Goal: Information Seeking & Learning: Learn about a topic

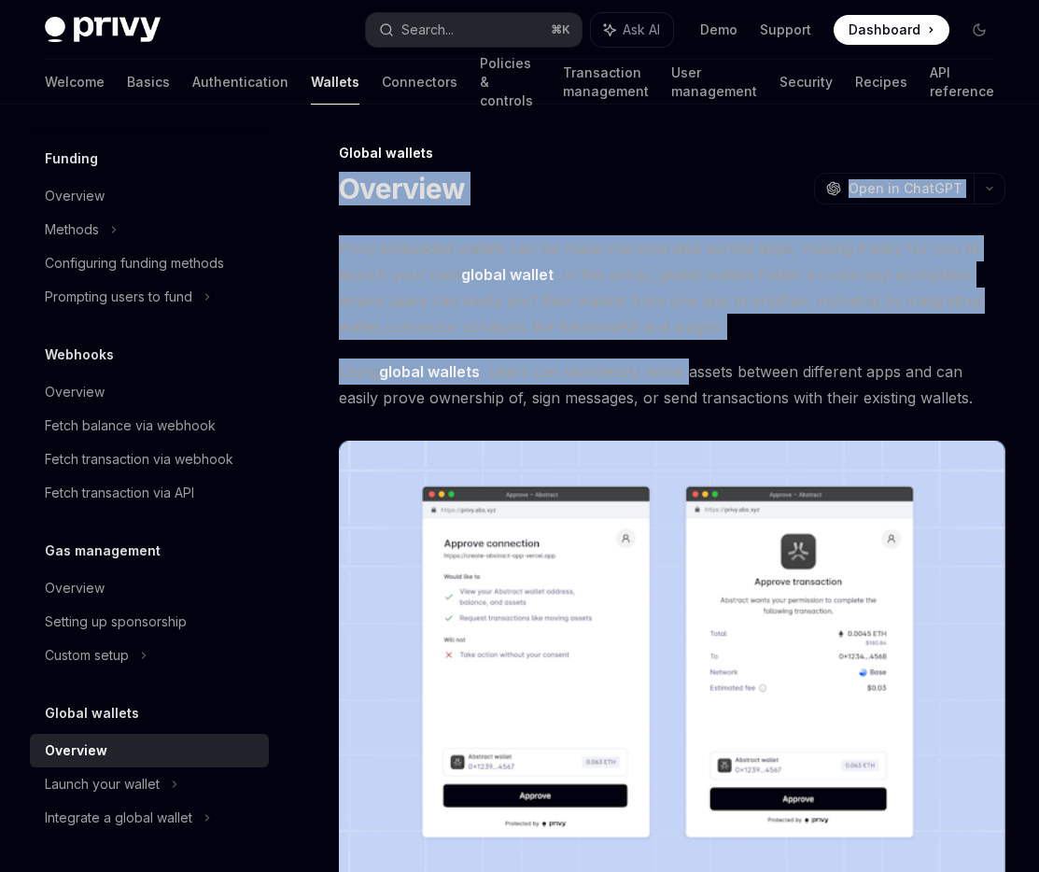
drag, startPoint x: 343, startPoint y: 179, endPoint x: 688, endPoint y: 367, distance: 393.0
click at [893, 190] on span "Open in ChatGPT" at bounding box center [905, 188] width 114 height 19
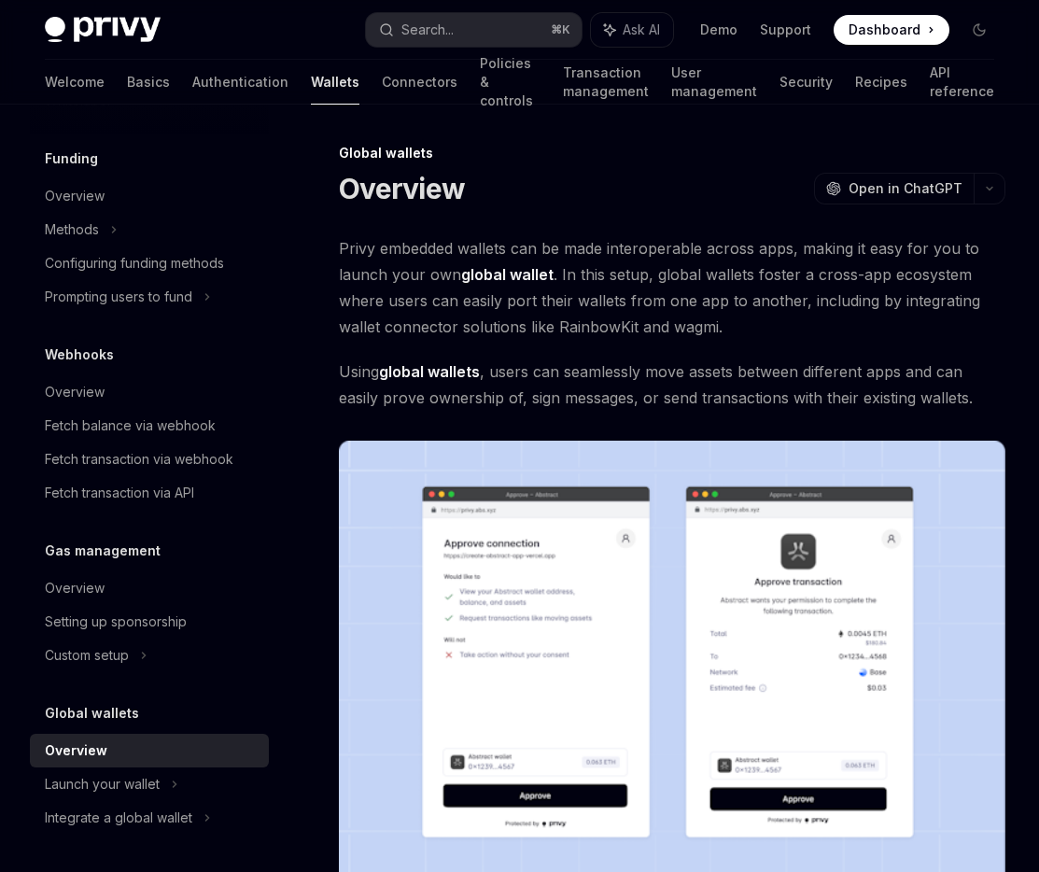
click at [741, 181] on div "Overview OpenAI Open in ChatGPT" at bounding box center [672, 189] width 666 height 34
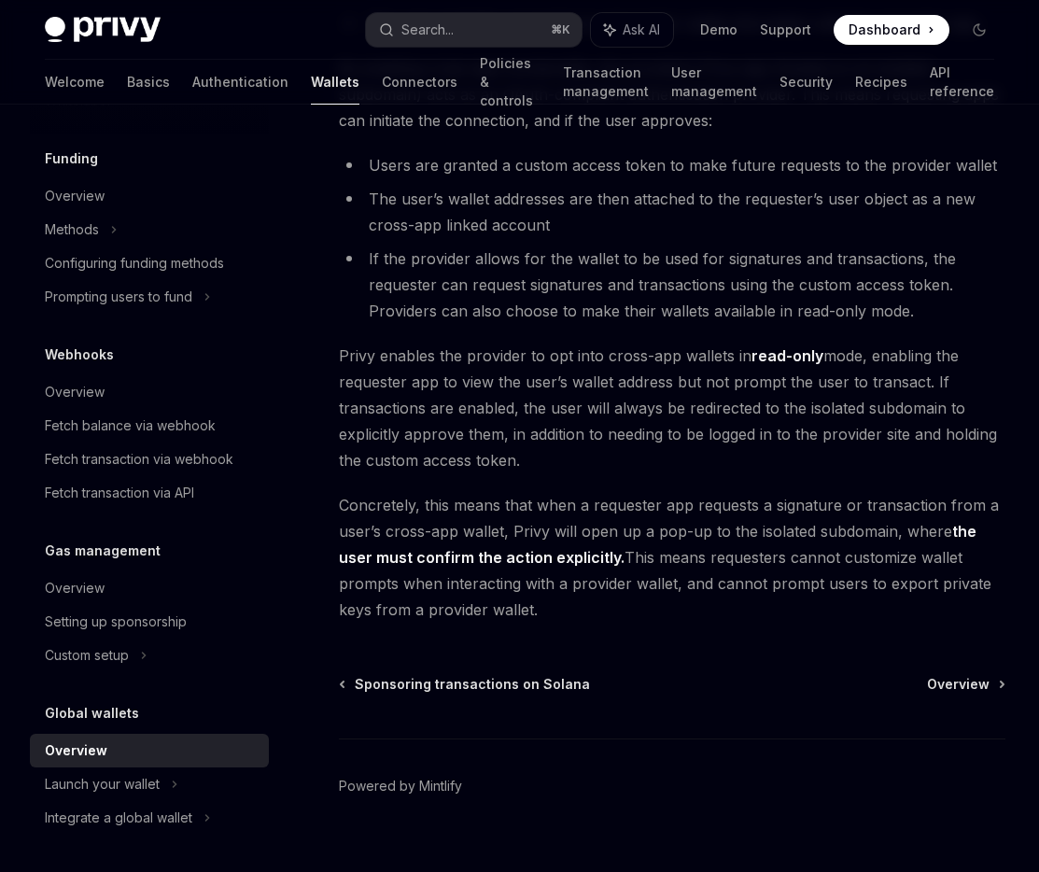
scroll to position [1489, 0]
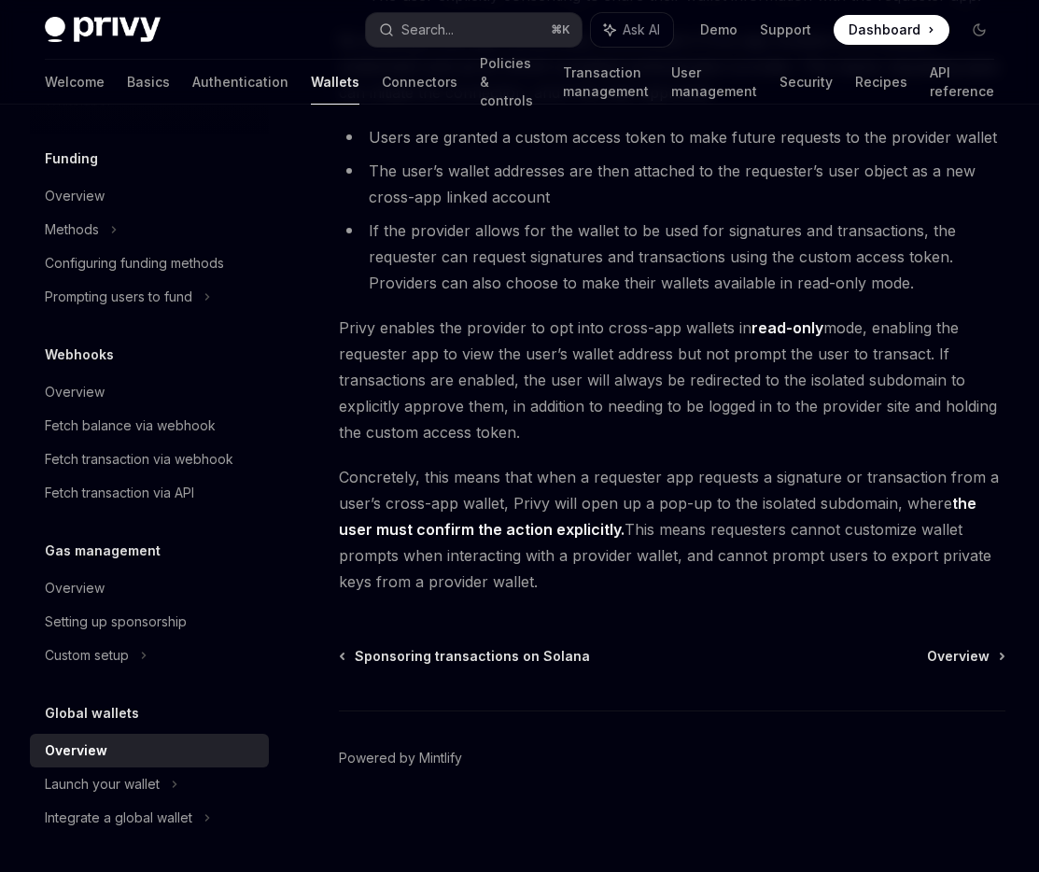
click at [629, 575] on span "Concretely, this means that when a requester app requests a signature or transa…" at bounding box center [672, 529] width 666 height 131
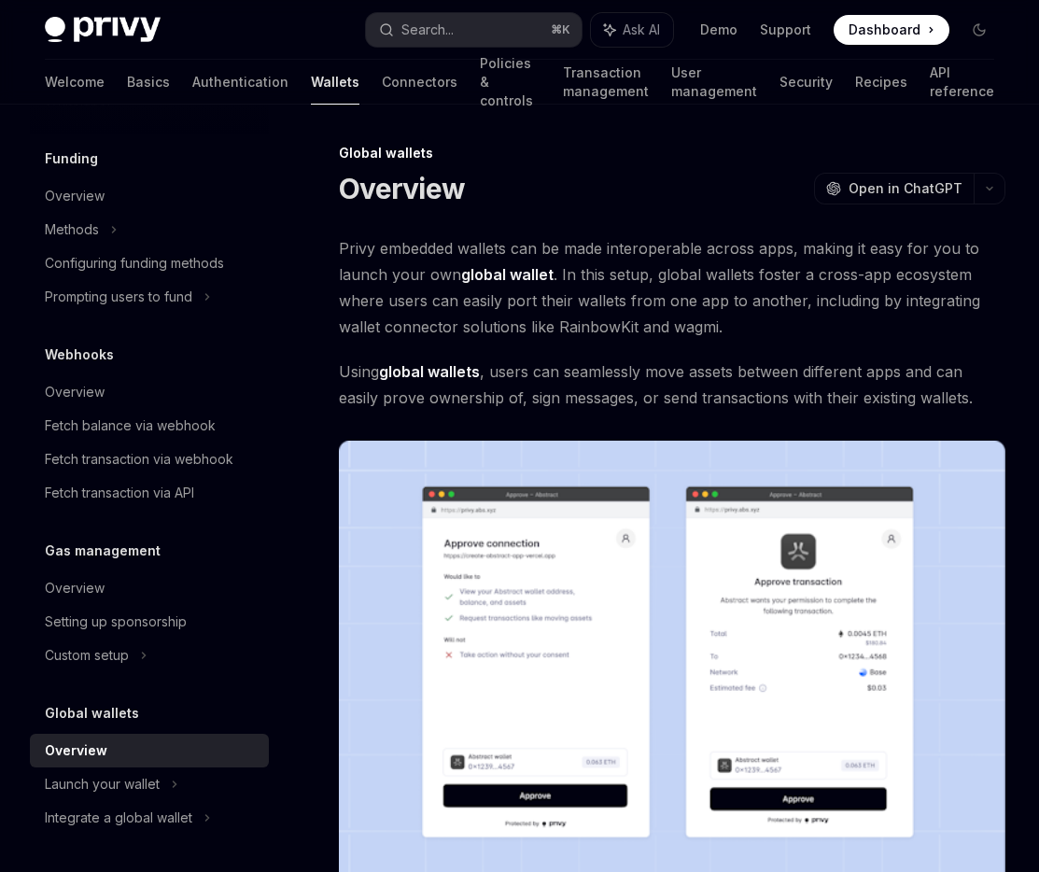
click at [713, 304] on span "Privy embedded wallets can be made interoperable across apps, making it easy fo…" at bounding box center [672, 287] width 666 height 105
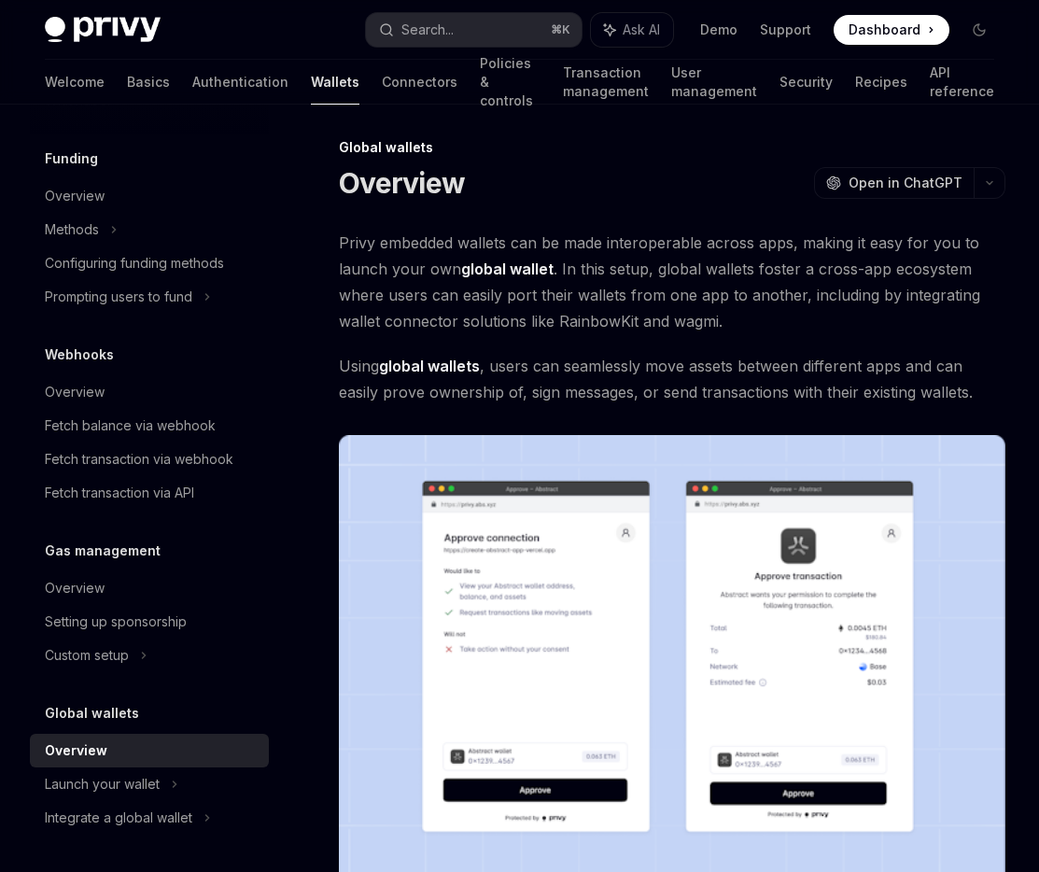
scroll to position [7, 0]
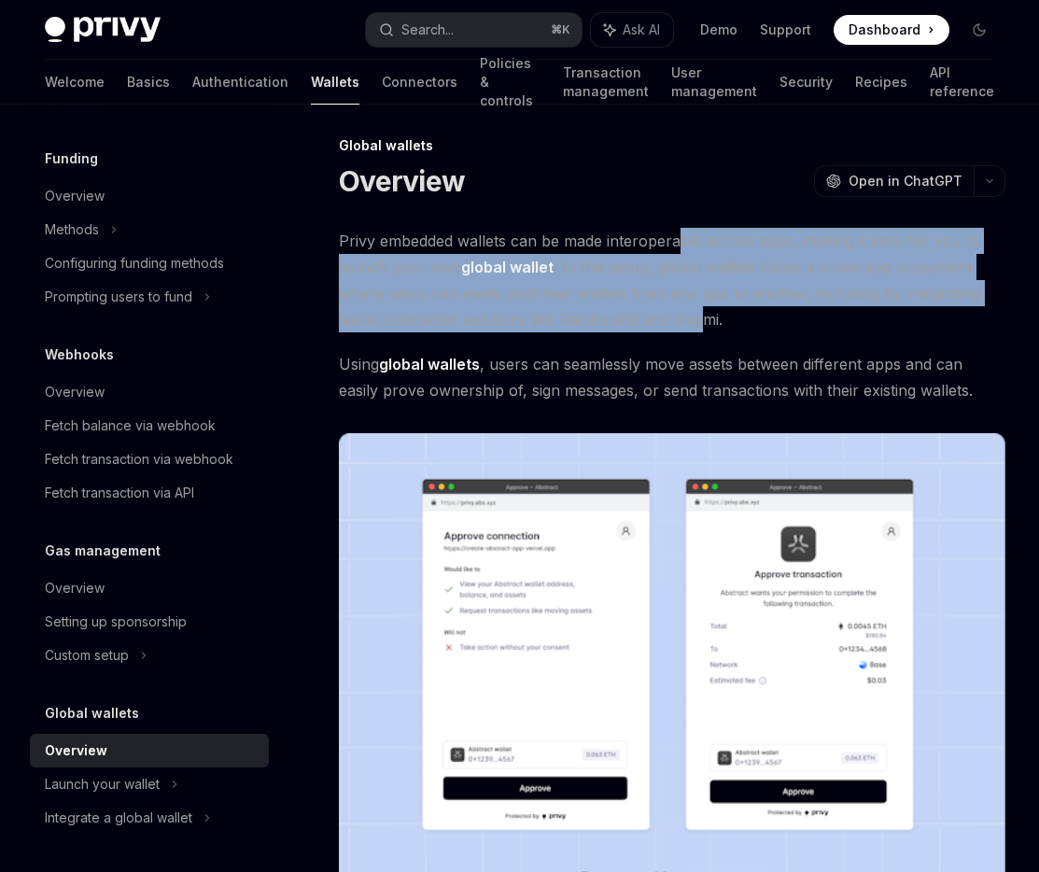
drag, startPoint x: 677, startPoint y: 253, endPoint x: 703, endPoint y: 318, distance: 70.4
click at [703, 318] on span "Privy embedded wallets can be made interoperable across apps, making it easy fo…" at bounding box center [672, 280] width 666 height 105
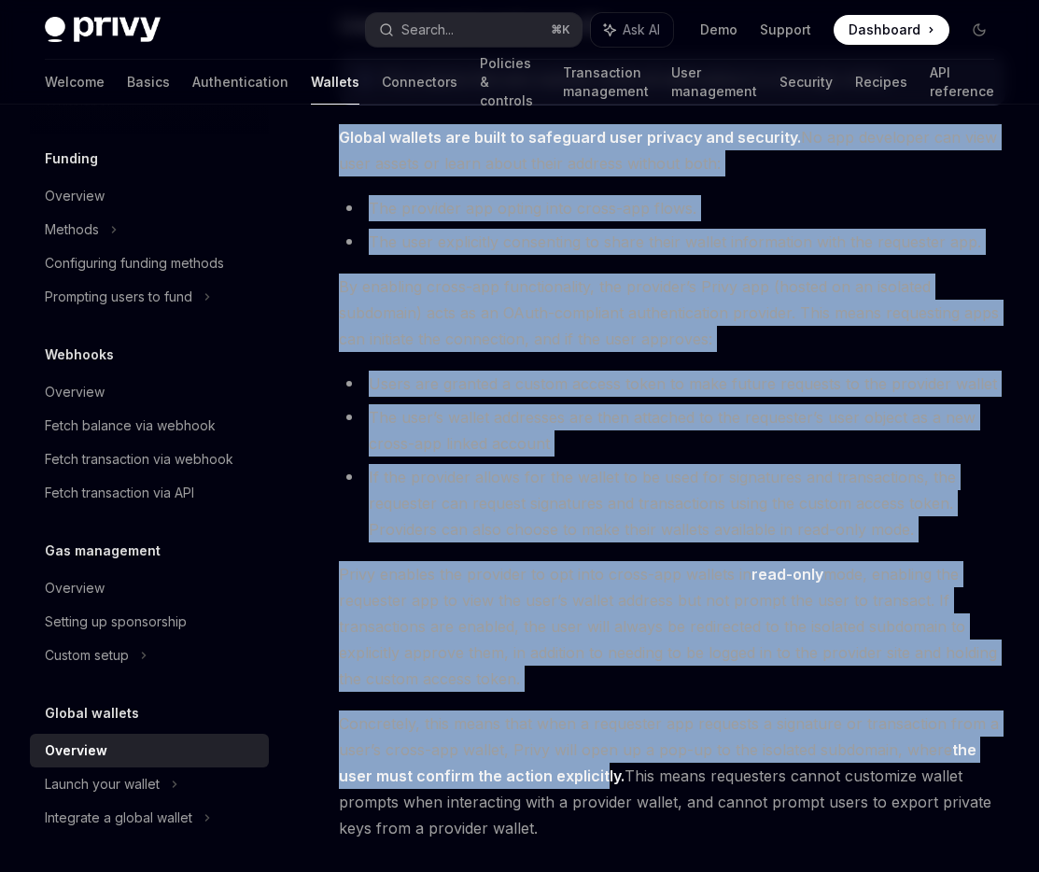
scroll to position [1489, 0]
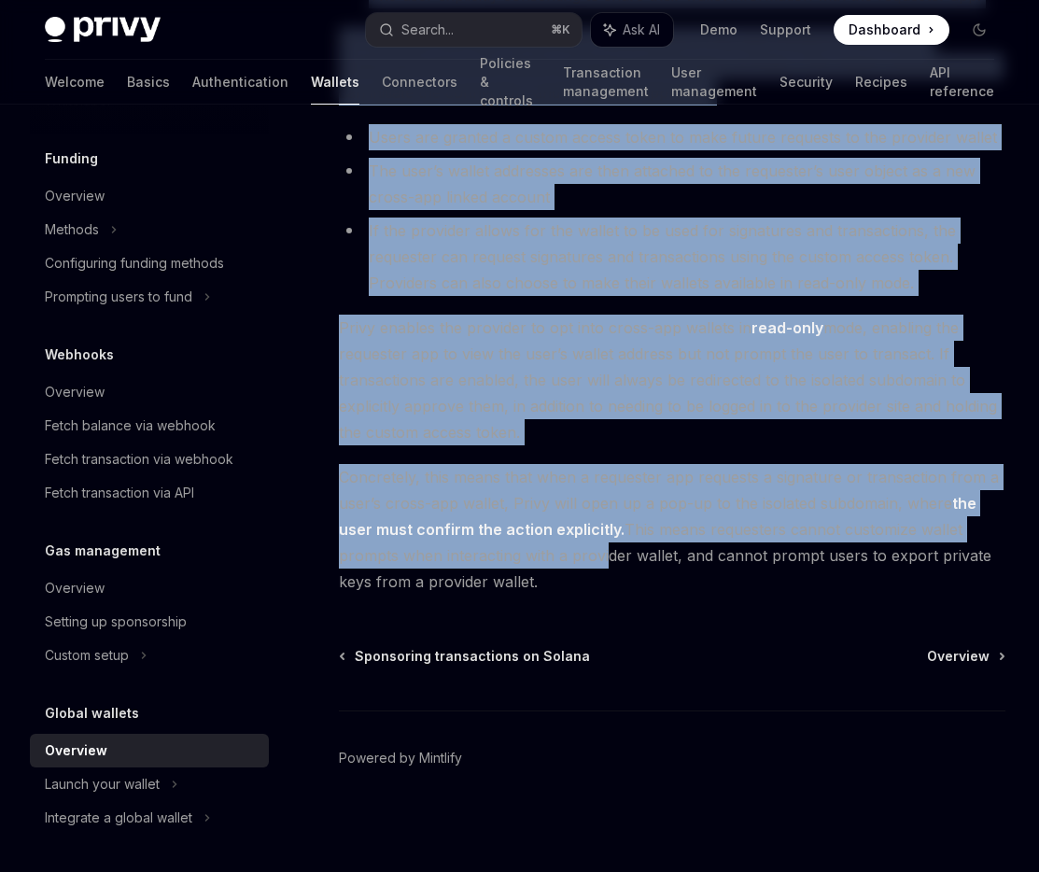
drag, startPoint x: 340, startPoint y: 281, endPoint x: 603, endPoint y: 548, distance: 374.8
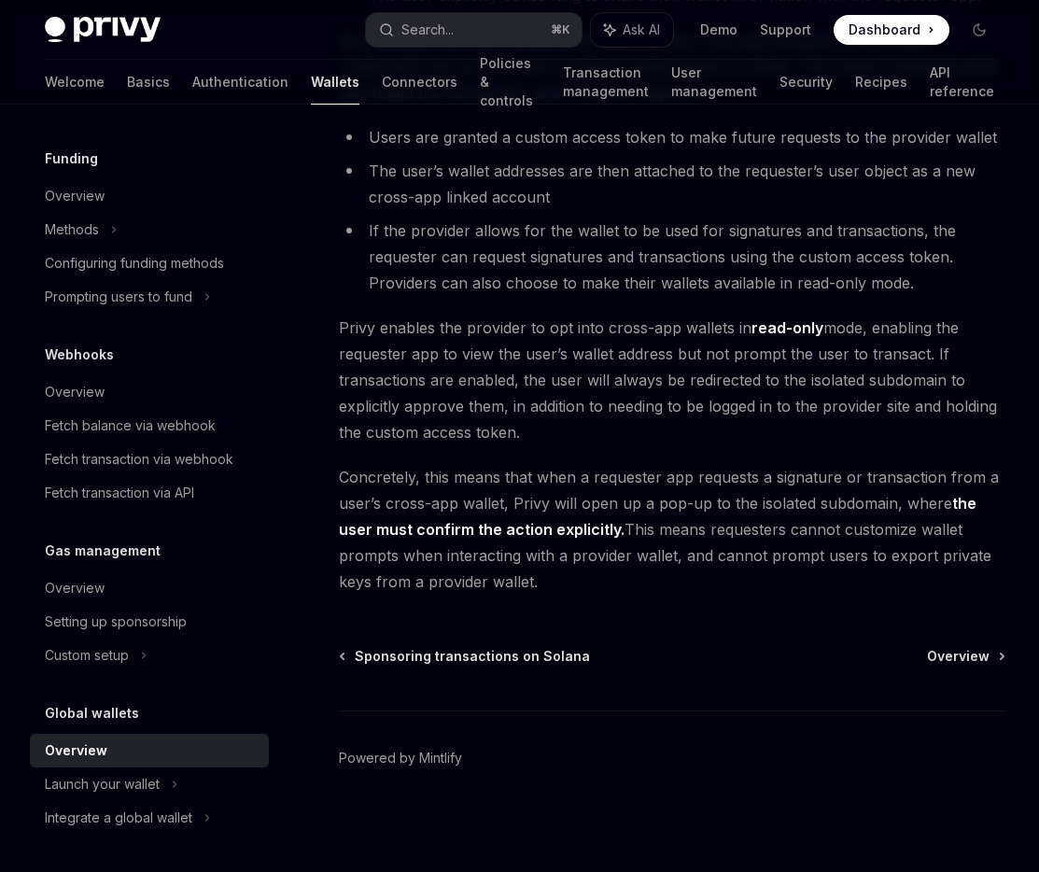
click at [164, 778] on div "Launch your wallet" at bounding box center [149, 784] width 239 height 34
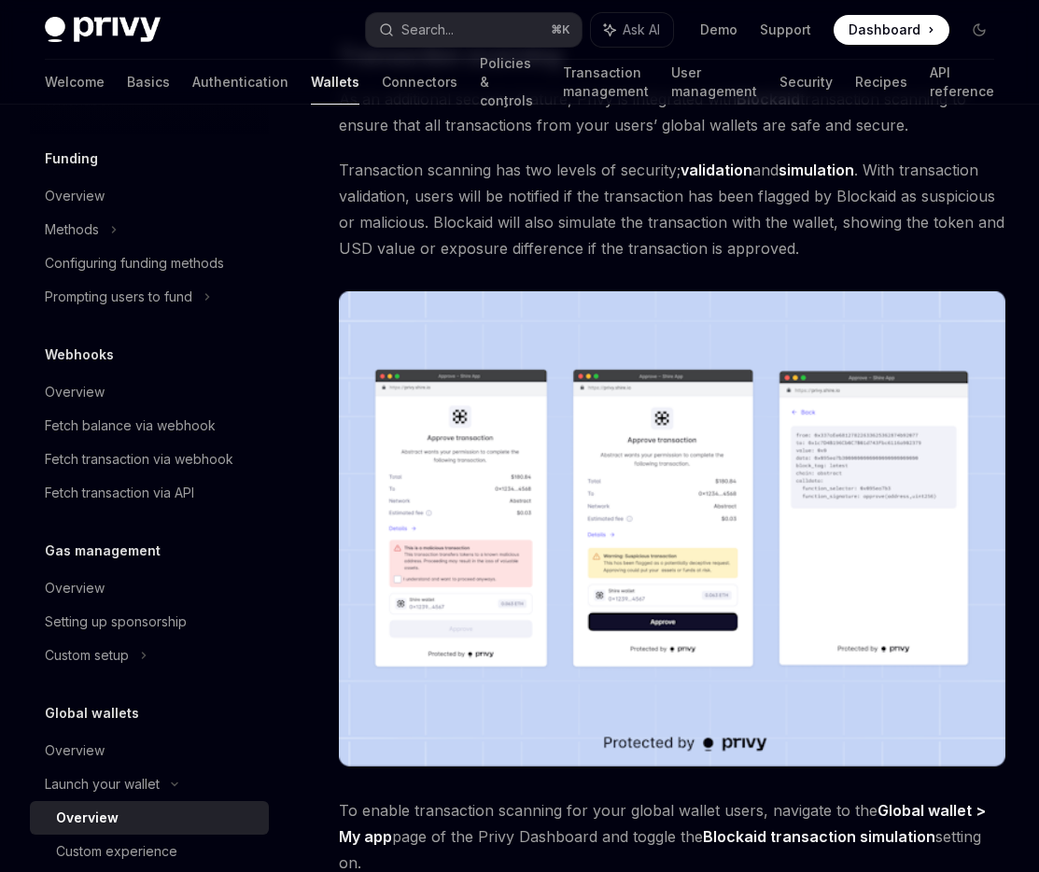
scroll to position [886, 0]
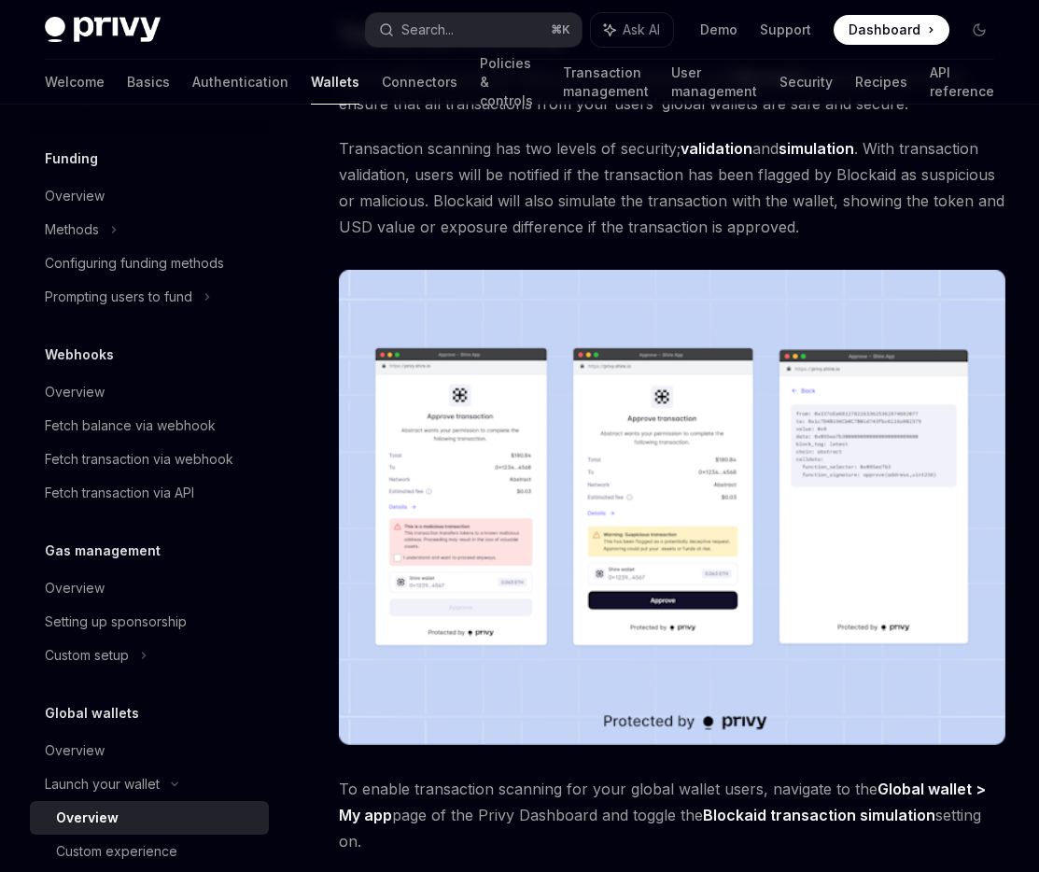
click at [597, 624] on img at bounding box center [672, 508] width 666 height 476
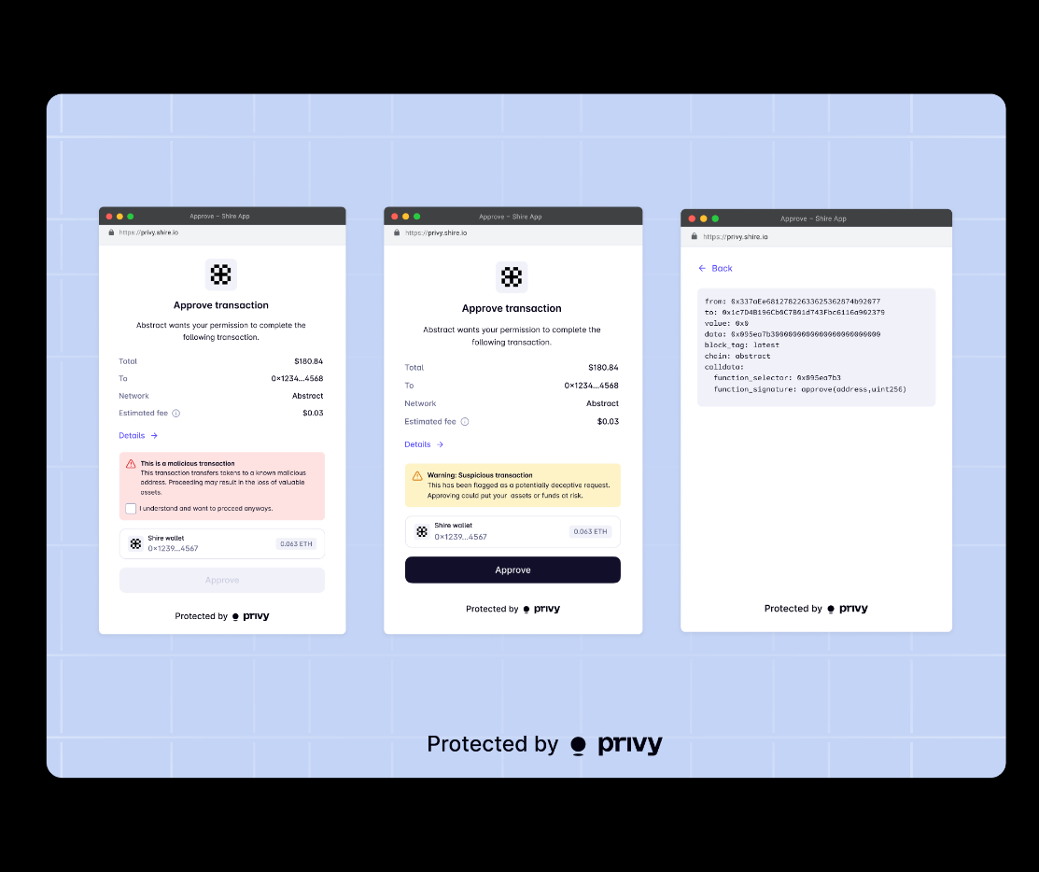
click at [483, 428] on img at bounding box center [526, 435] width 959 height 683
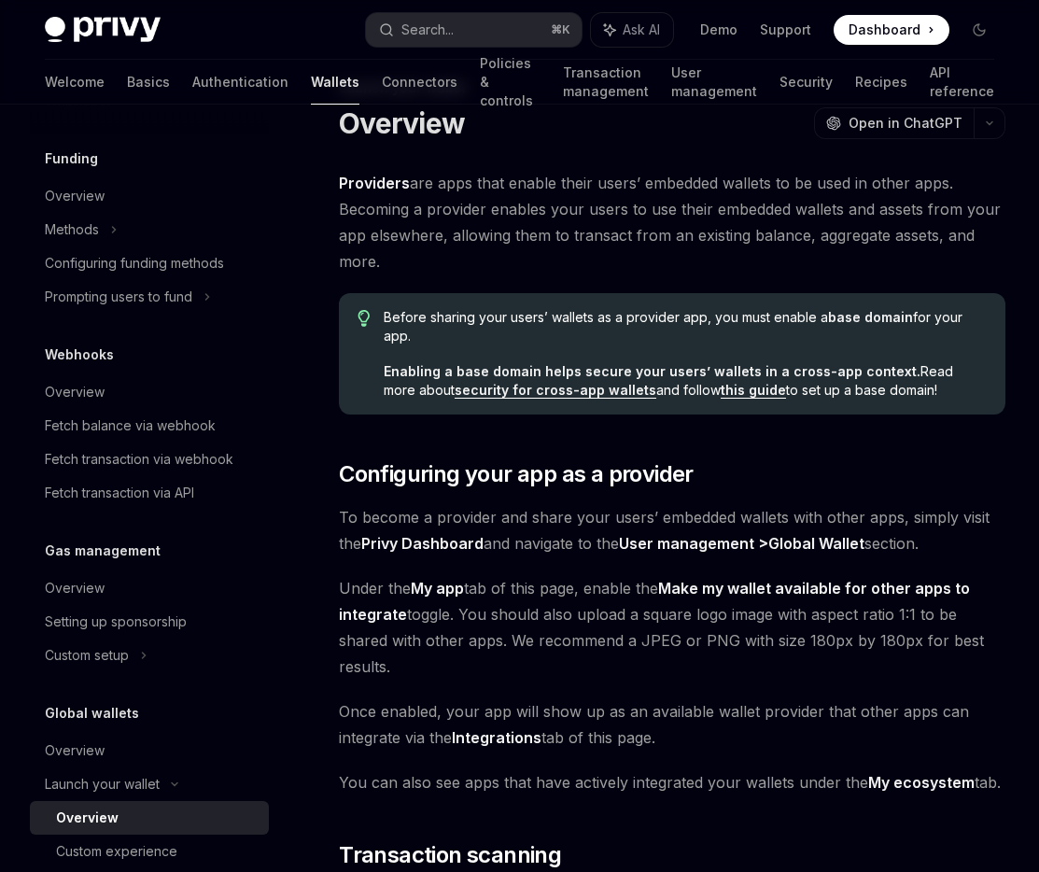
scroll to position [0, 0]
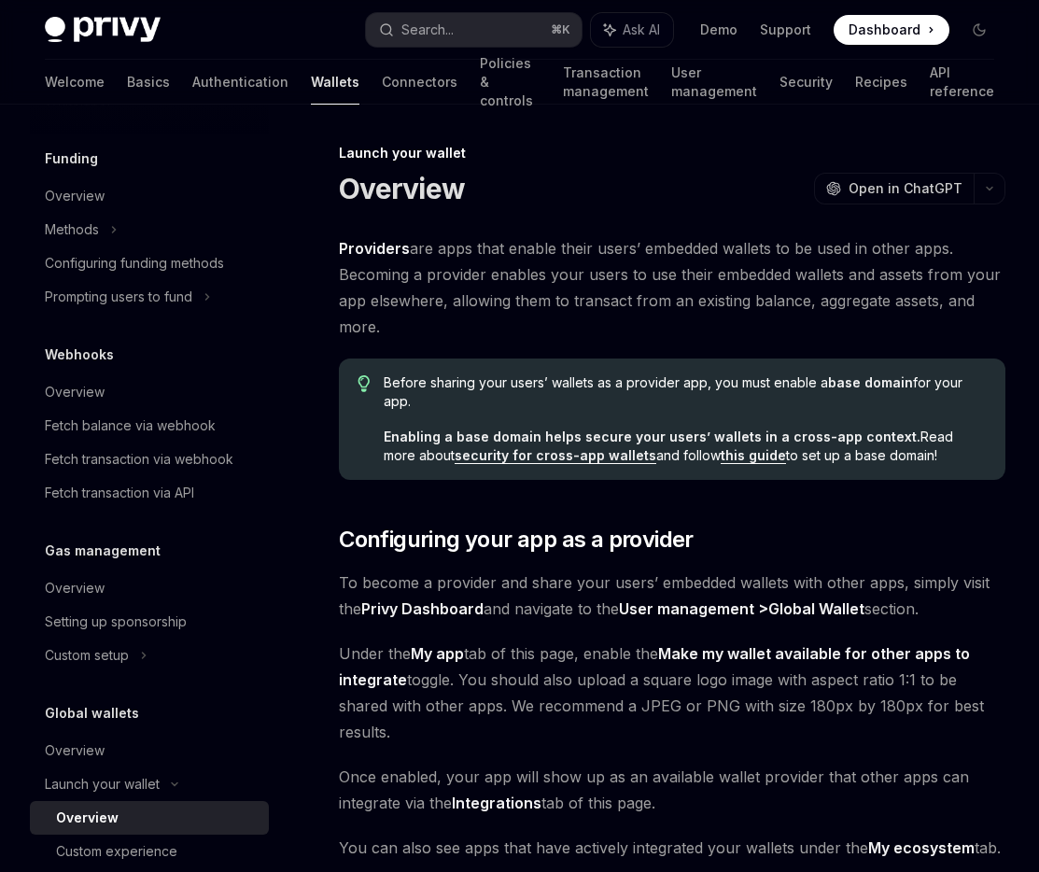
click at [694, 300] on span "Providers are apps that enable their users’ embedded wallets to be used in othe…" at bounding box center [672, 287] width 666 height 105
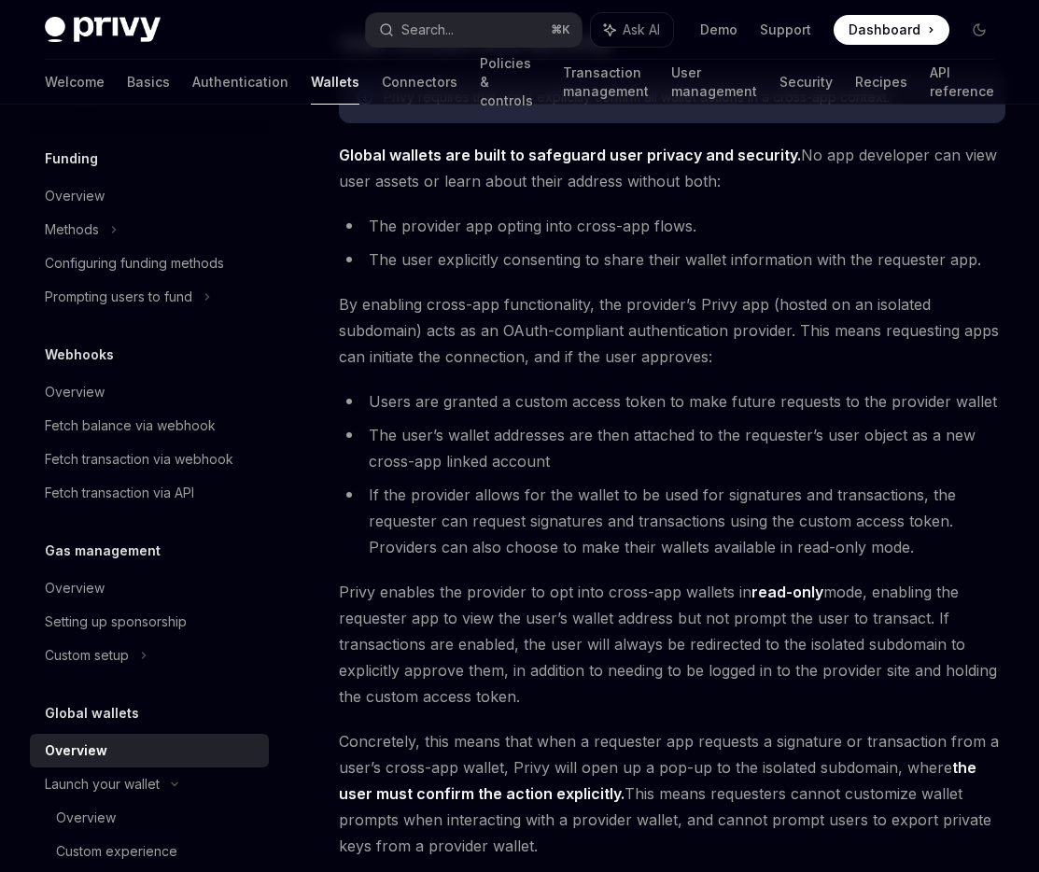
scroll to position [254, 0]
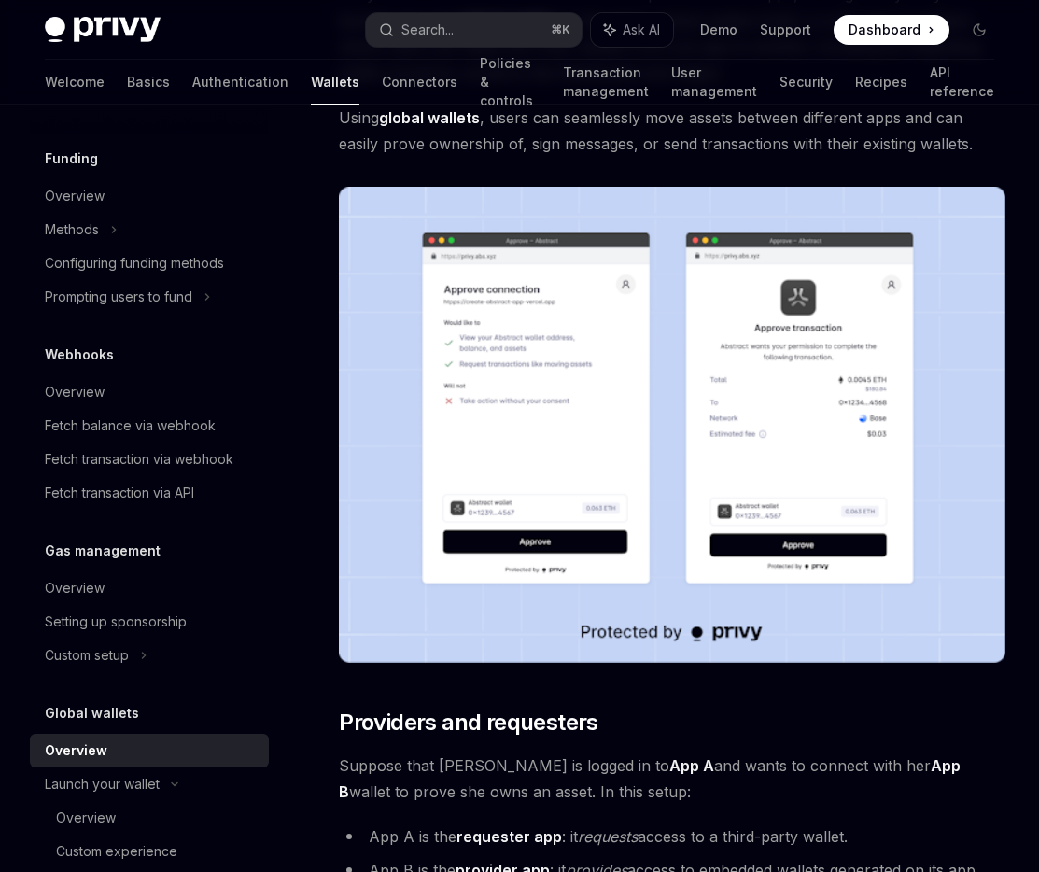
click at [593, 357] on img at bounding box center [672, 425] width 666 height 476
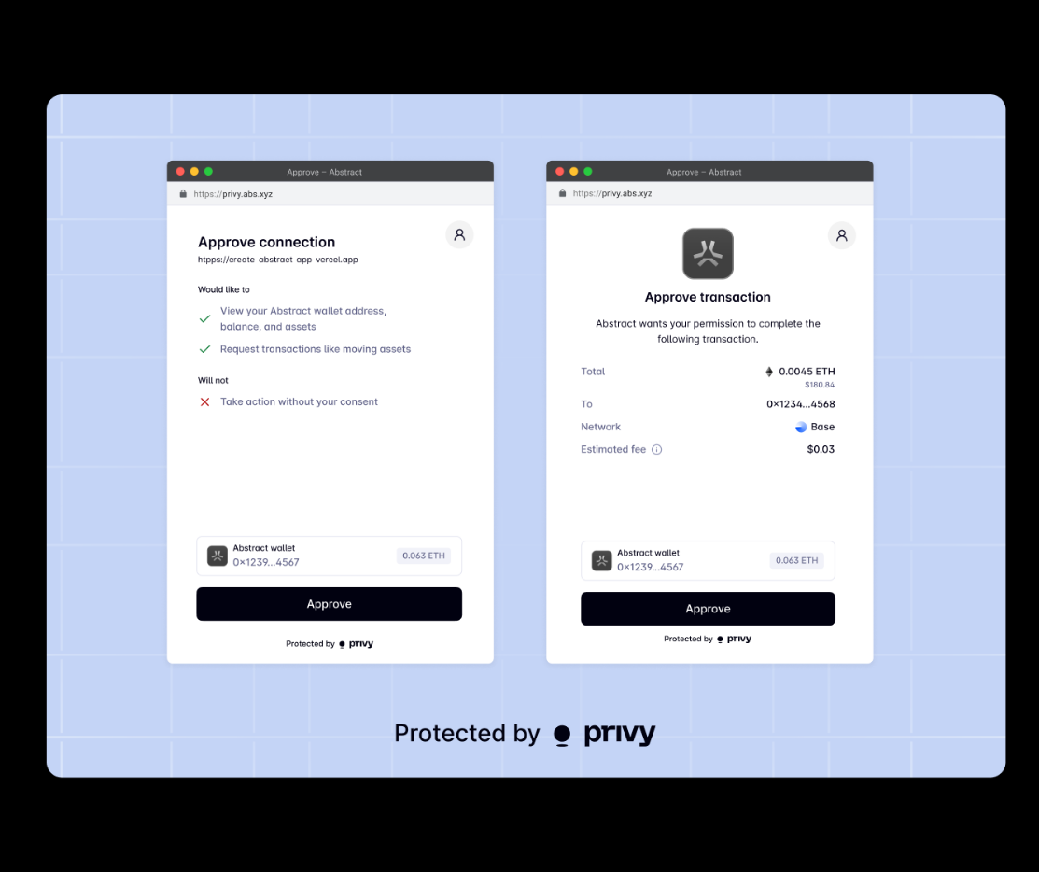
click at [622, 75] on div at bounding box center [519, 436] width 1039 height 872
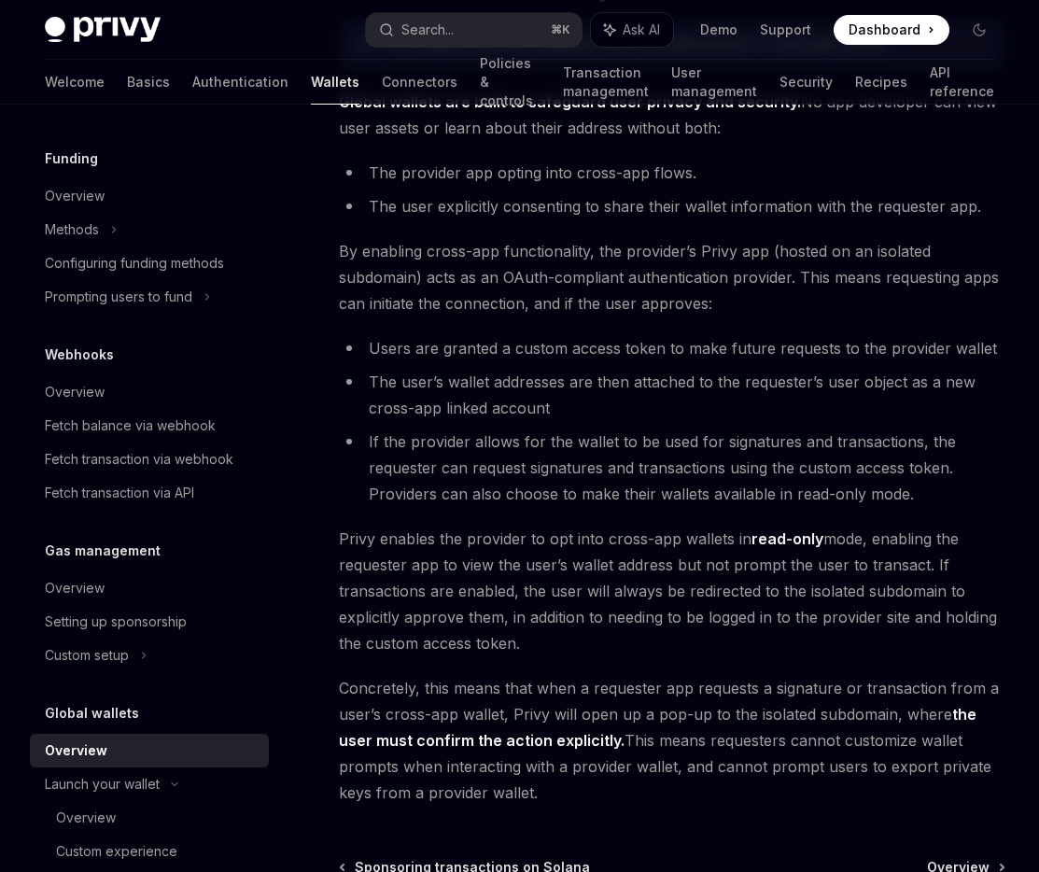
scroll to position [1489, 0]
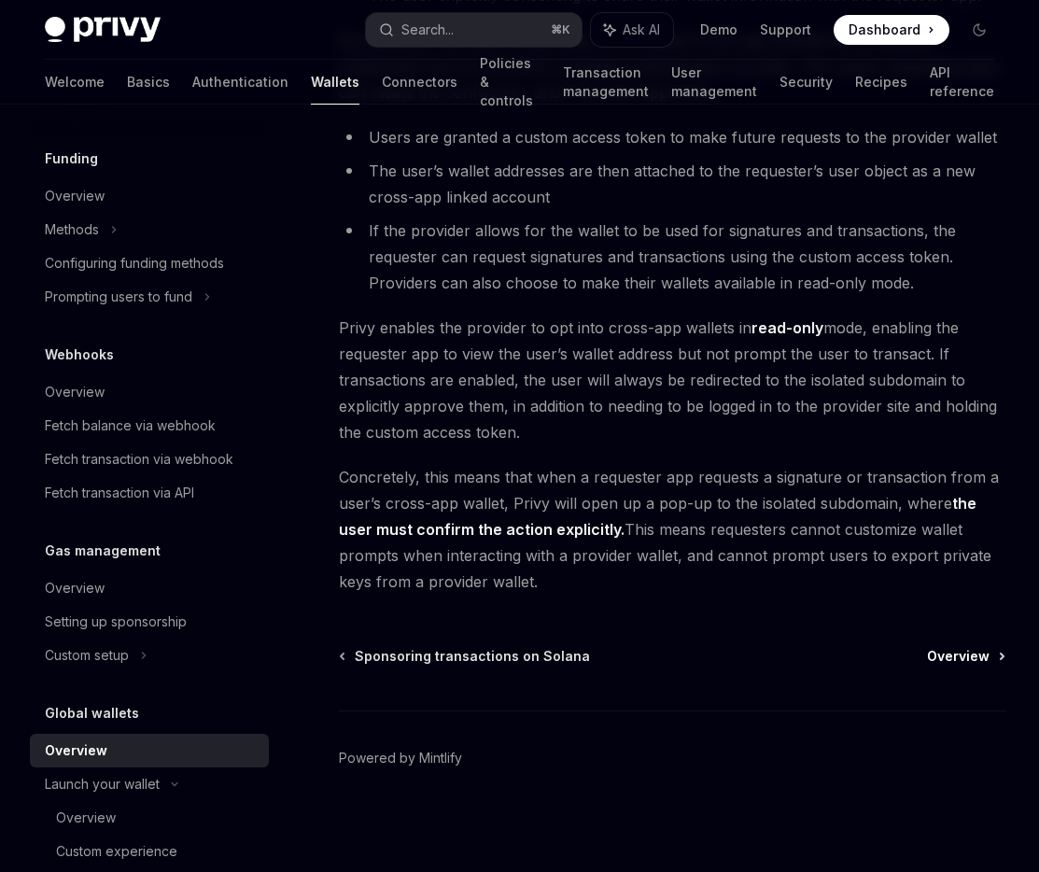
click at [941, 661] on span "Overview" at bounding box center [958, 656] width 63 height 19
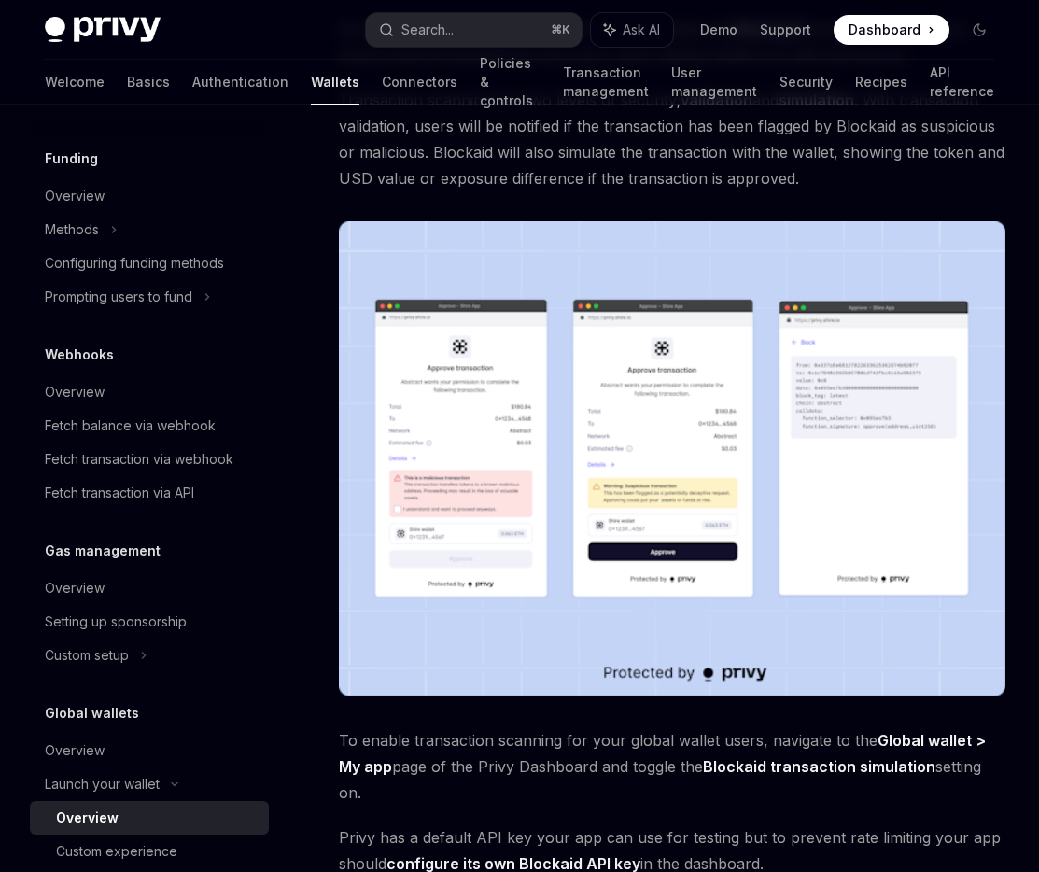
scroll to position [953, 0]
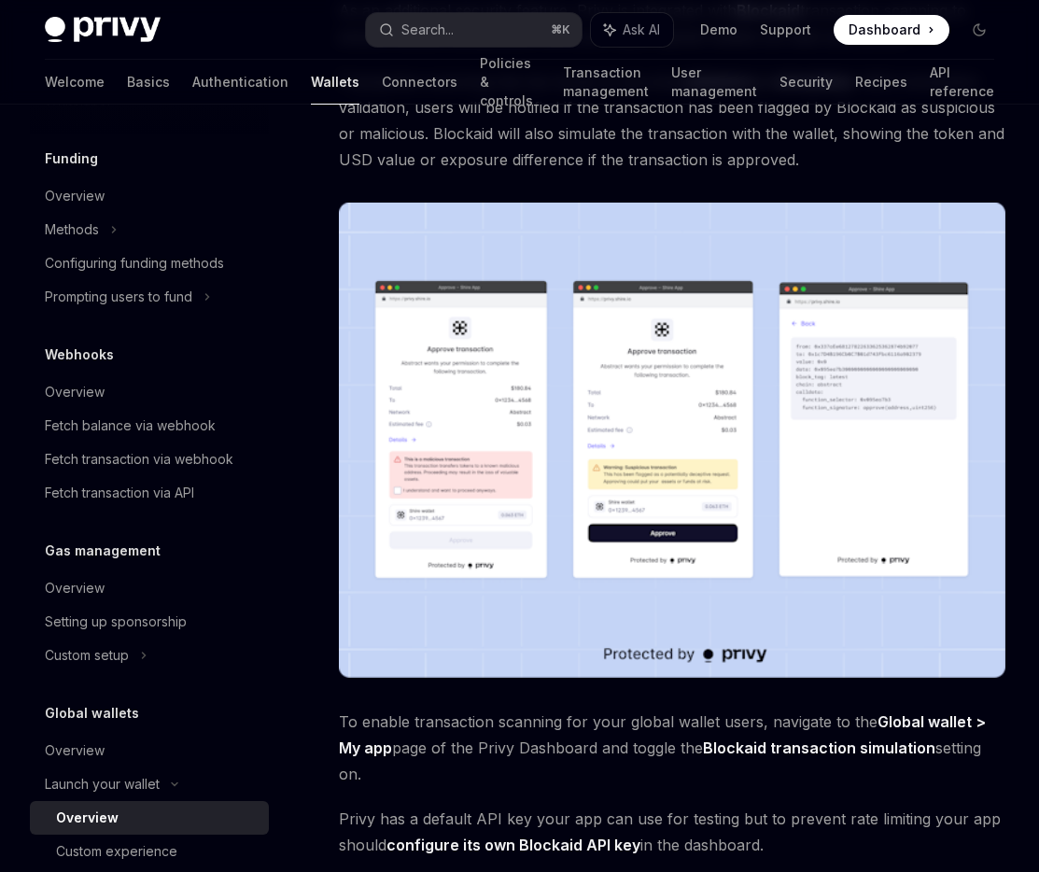
click at [595, 566] on img at bounding box center [672, 441] width 666 height 476
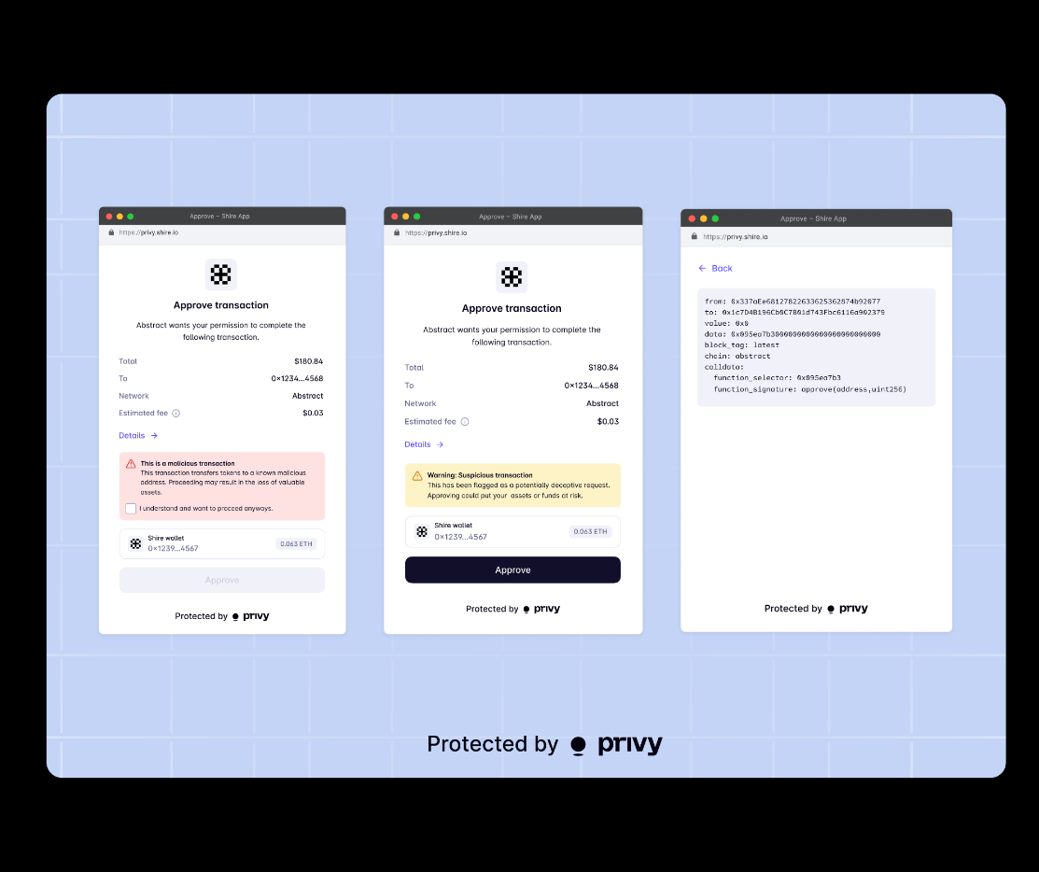
click at [371, 103] on img at bounding box center [526, 435] width 959 height 683
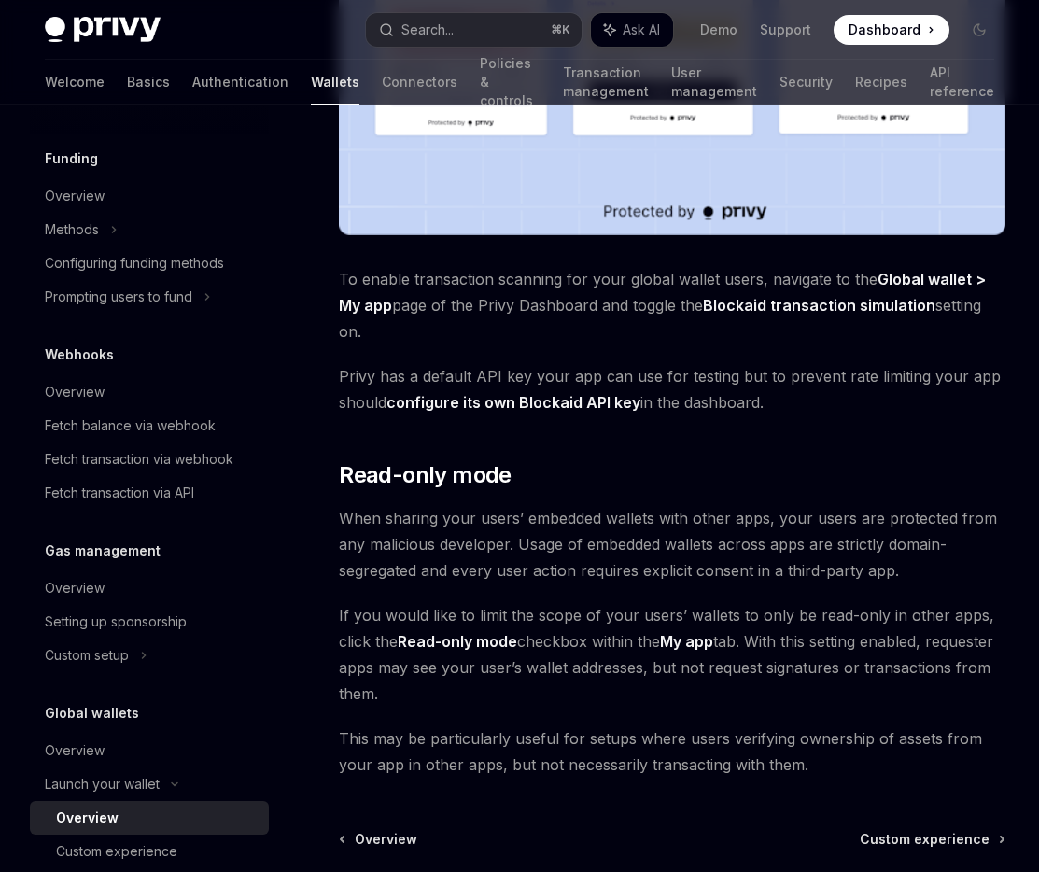
scroll to position [1578, 0]
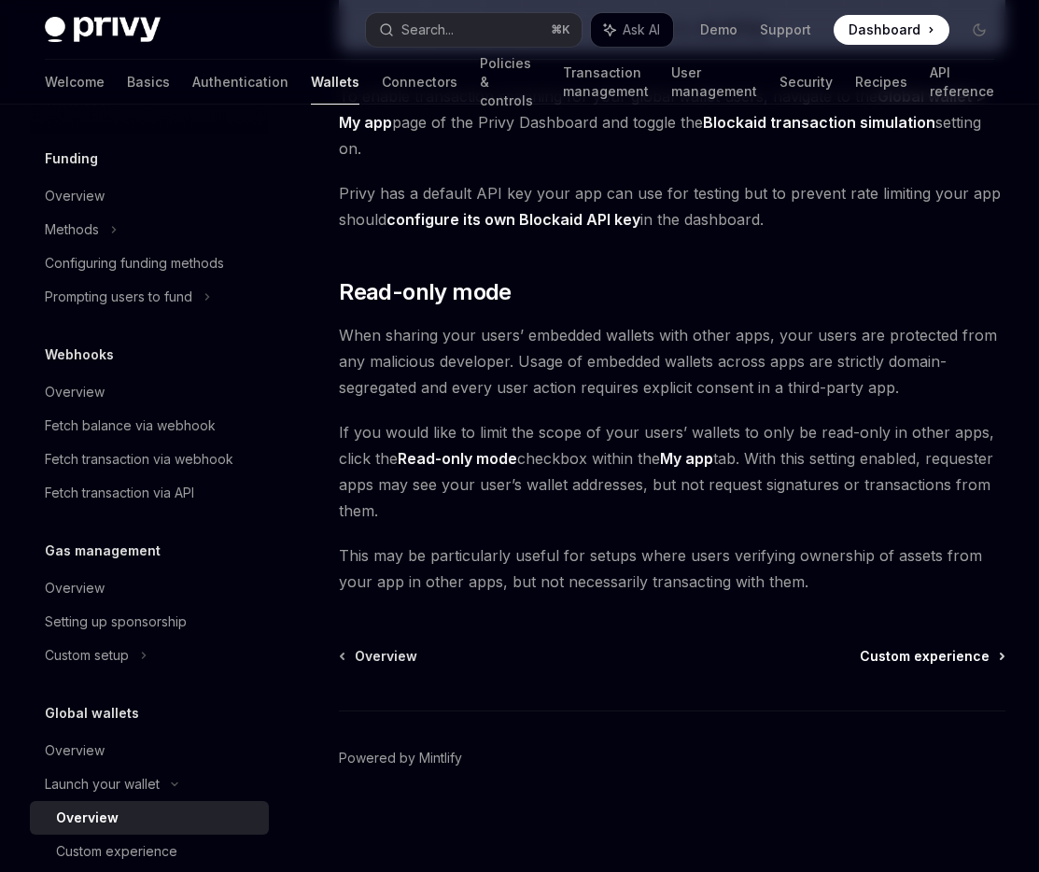
click at [944, 660] on span "Custom experience" at bounding box center [925, 656] width 130 height 19
type textarea "*"
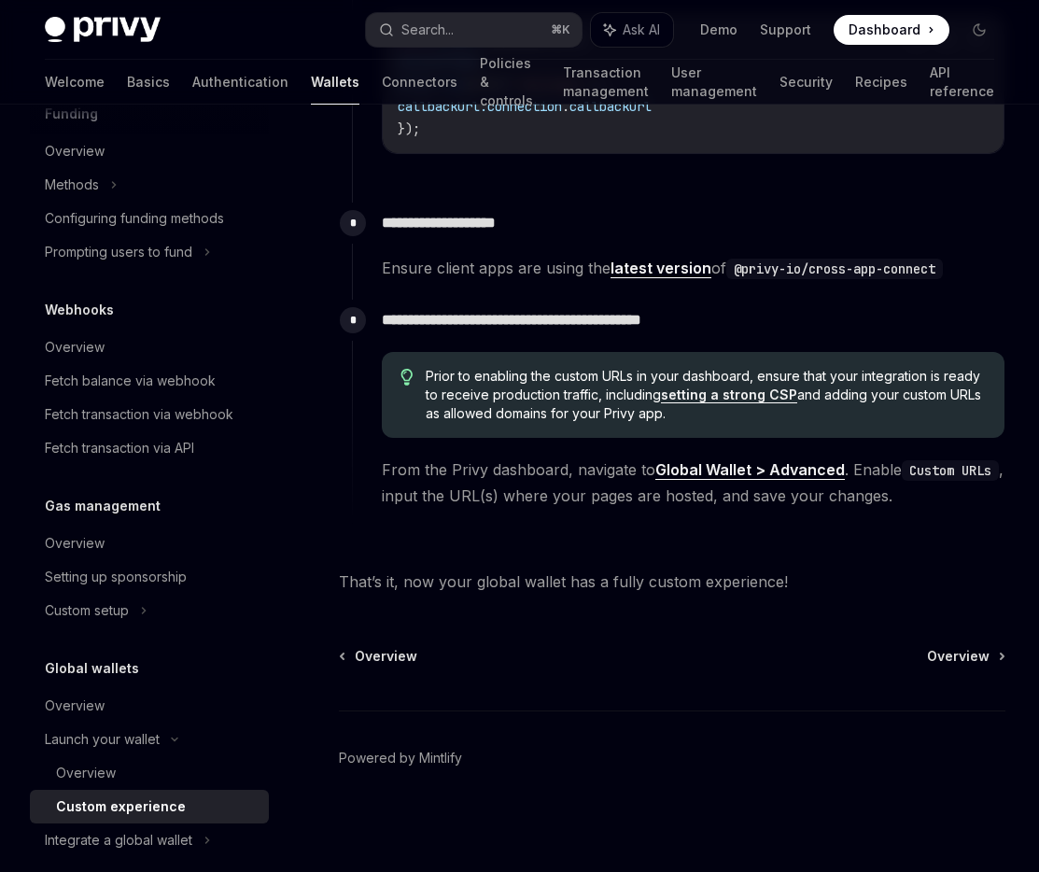
scroll to position [799, 0]
